Goal: Task Accomplishment & Management: Manage account settings

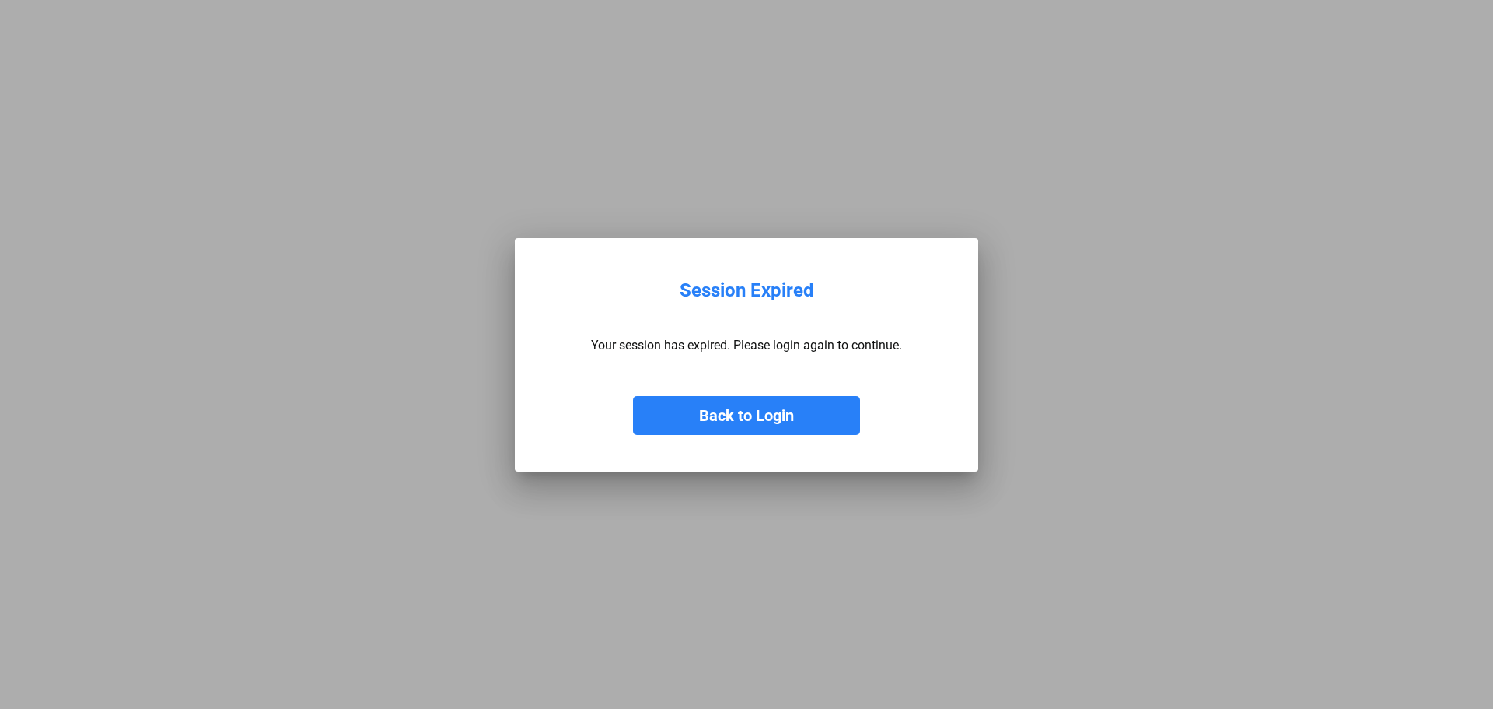
click at [808, 408] on button "Back to Login" at bounding box center [746, 415] width 227 height 39
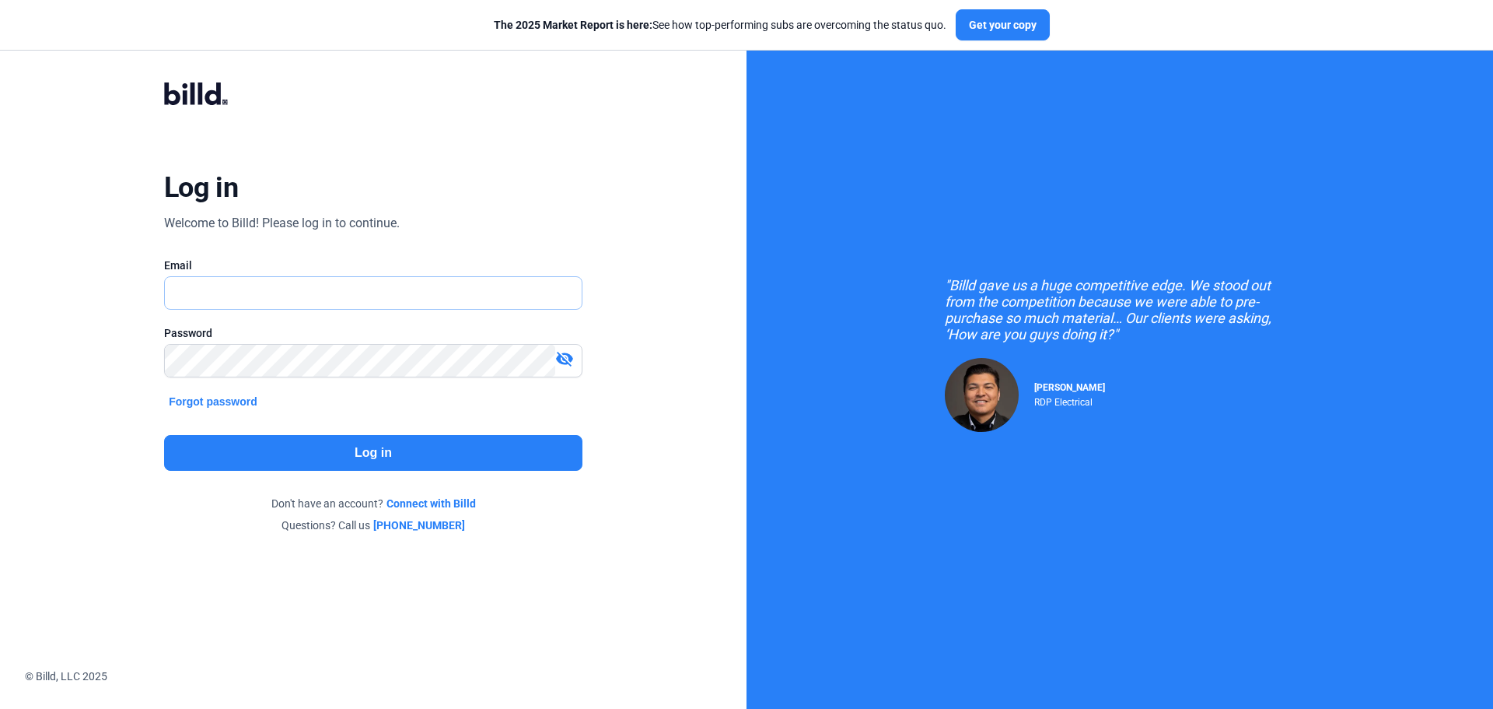
type input "[PERSON_NAME][EMAIL_ADDRESS][DOMAIN_NAME]"
click at [376, 452] on button "Log in" at bounding box center [373, 453] width 418 height 36
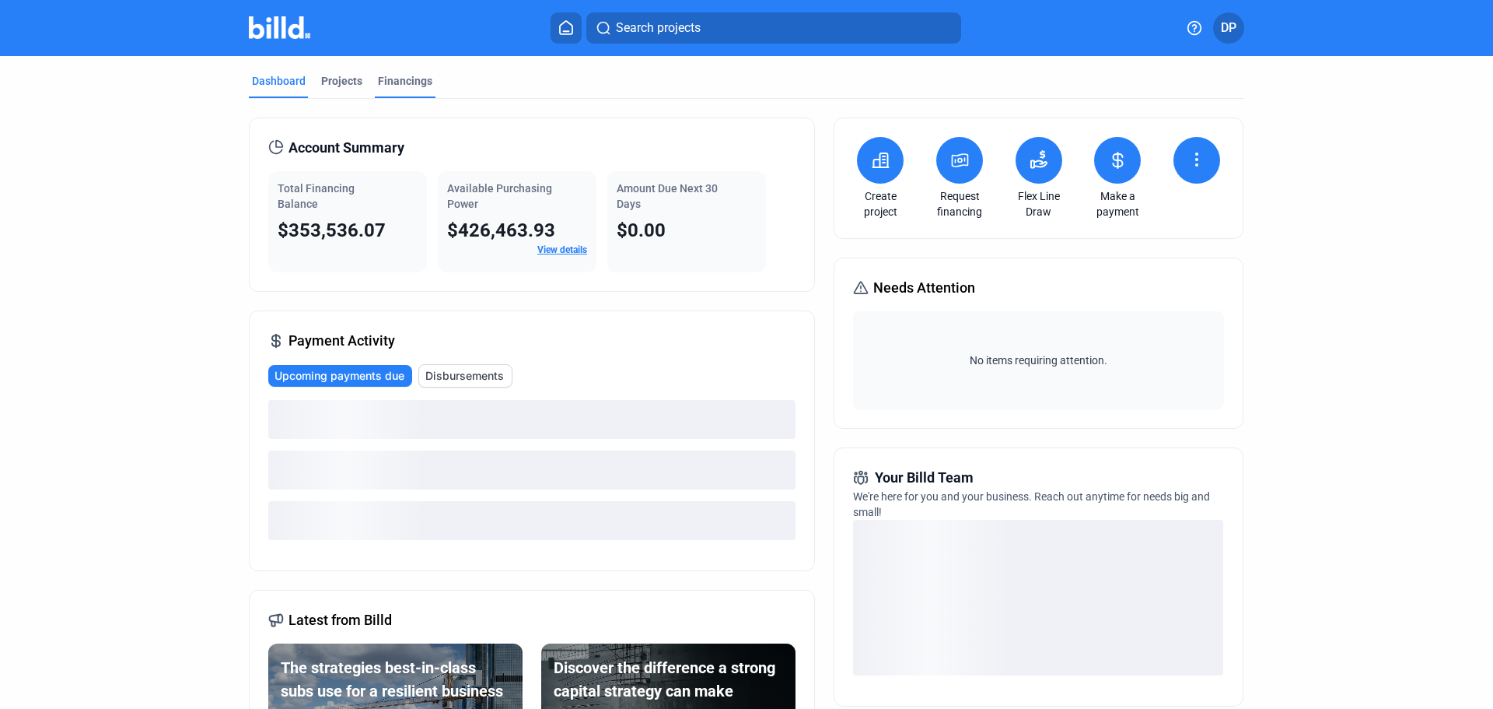
click at [398, 82] on div "Financings" at bounding box center [405, 81] width 54 height 16
